Goal: Entertainment & Leisure: Browse casually

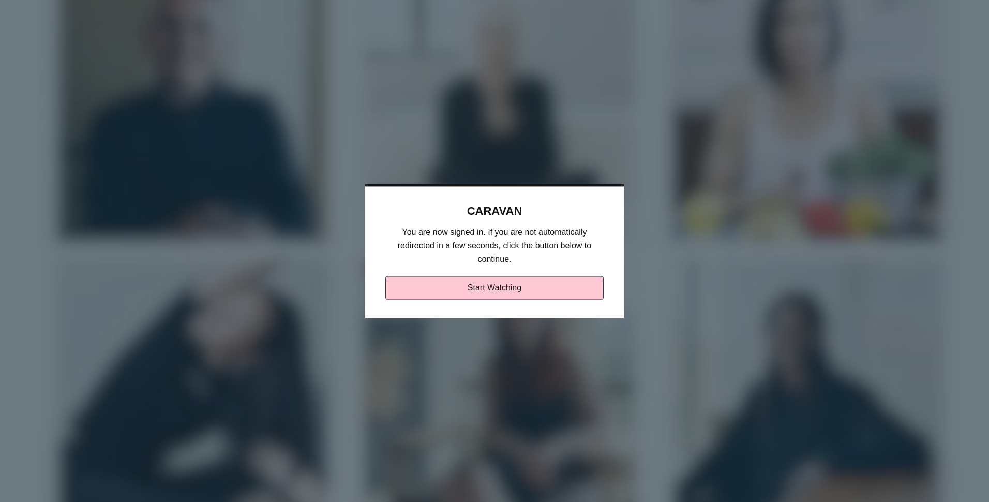
click at [439, 289] on link "Start Watching" at bounding box center [494, 288] width 219 height 24
